Goal: Information Seeking & Learning: Find contact information

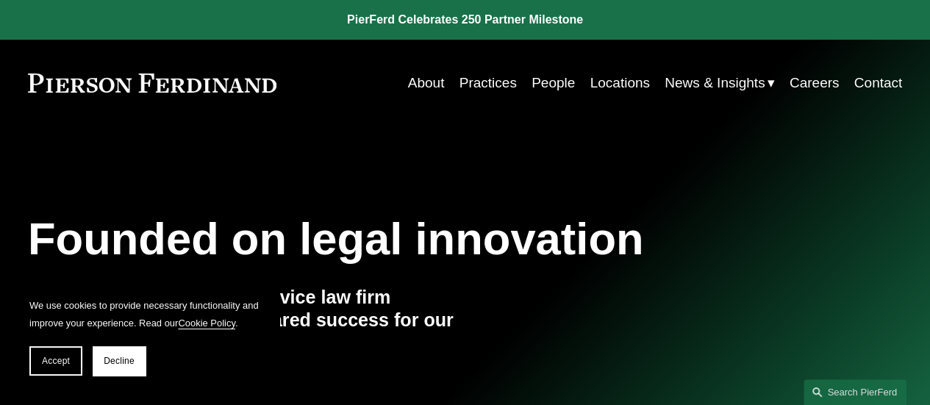
click at [538, 81] on link "People" at bounding box center [553, 83] width 43 height 28
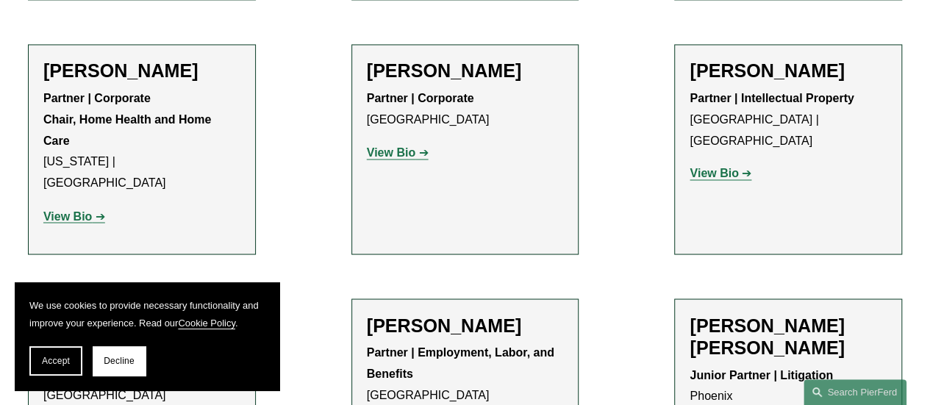
scroll to position [1208, 0]
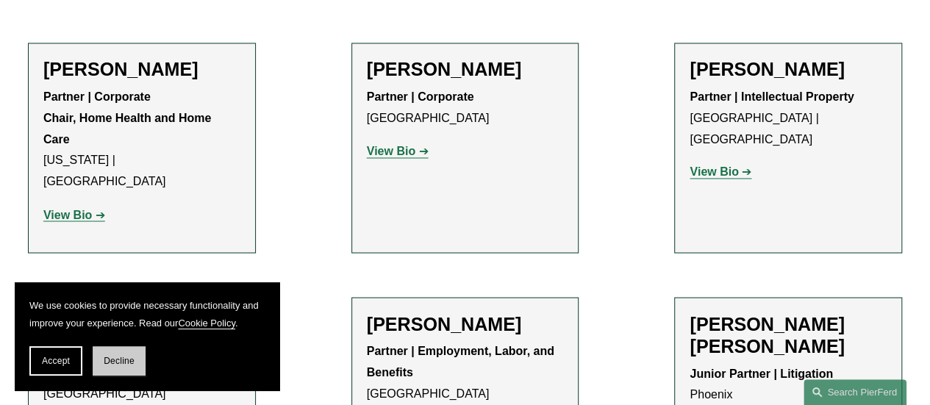
click at [119, 366] on span "Decline" at bounding box center [119, 361] width 31 height 10
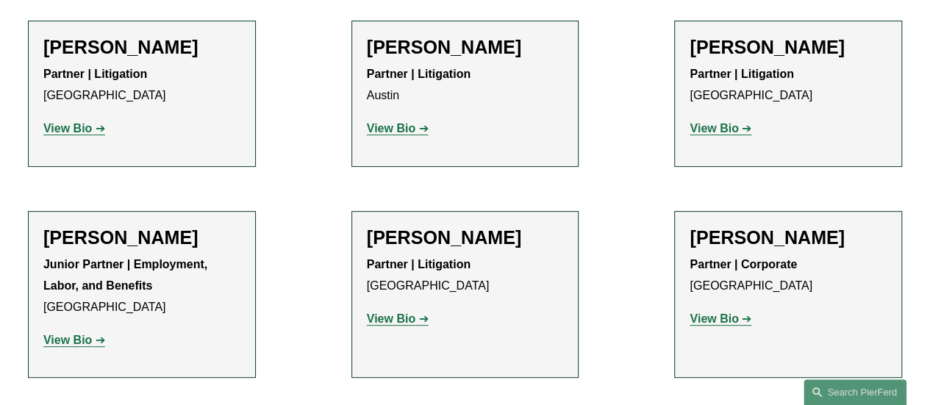
scroll to position [3364, 0]
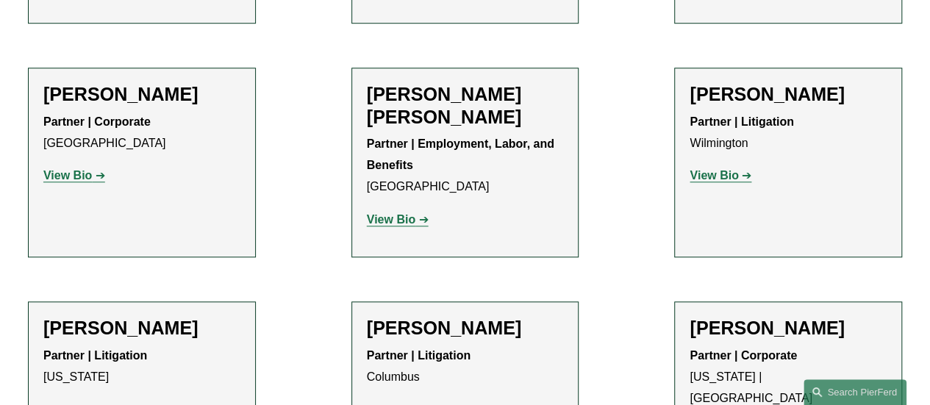
click at [416, 213] on link "View Bio" at bounding box center [398, 219] width 62 height 13
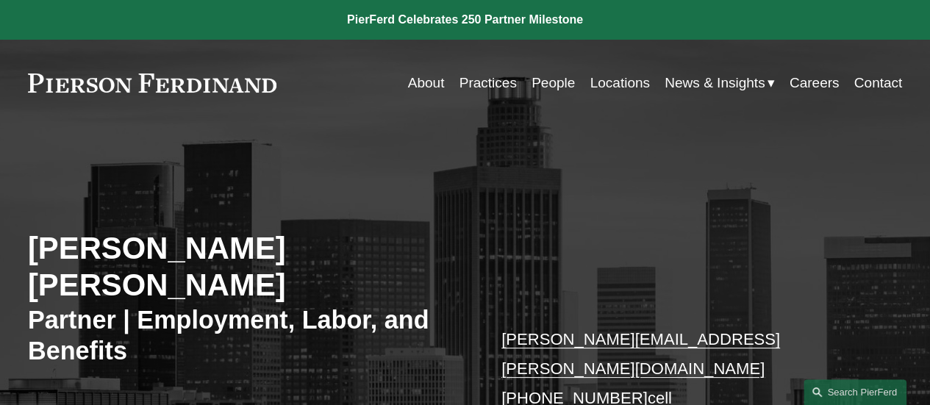
click at [416, 154] on div "Adriana Cara Partner | Employment, Labor, and Benefits adriana.cara@pierferd.co…" at bounding box center [465, 383] width 930 height 459
